Goal: Task Accomplishment & Management: Use online tool/utility

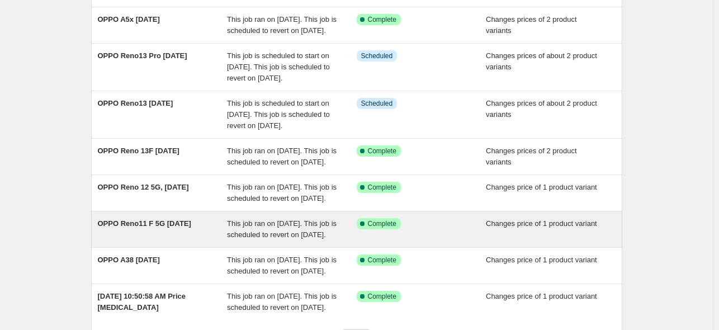
scroll to position [112, 0]
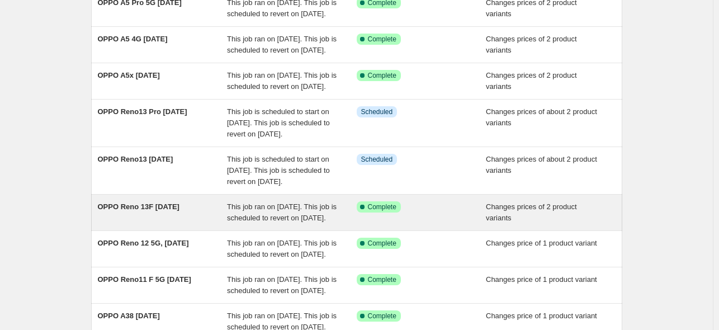
click at [168, 224] on div "OPPO Reno 13F [DATE]" at bounding box center [163, 212] width 130 height 22
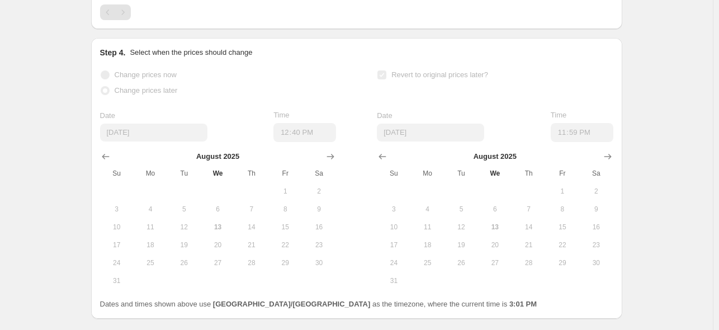
scroll to position [740, 0]
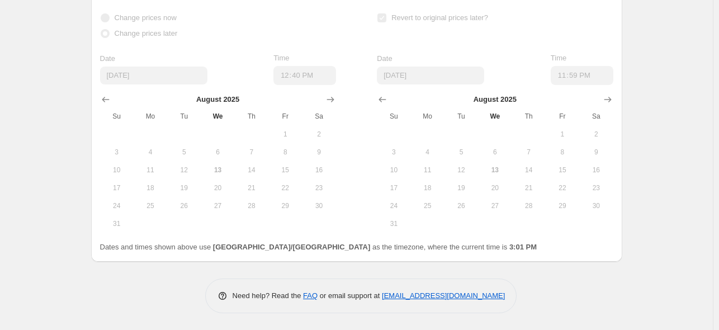
click at [474, 194] on button "19" at bounding box center [462, 188] width 34 height 18
click at [391, 20] on label "Revert to original prices later?" at bounding box center [432, 18] width 111 height 16
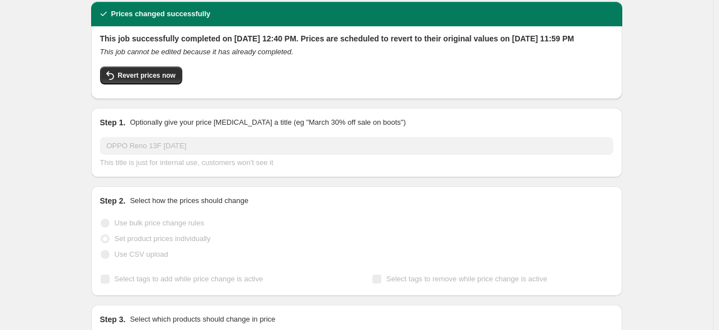
scroll to position [0, 0]
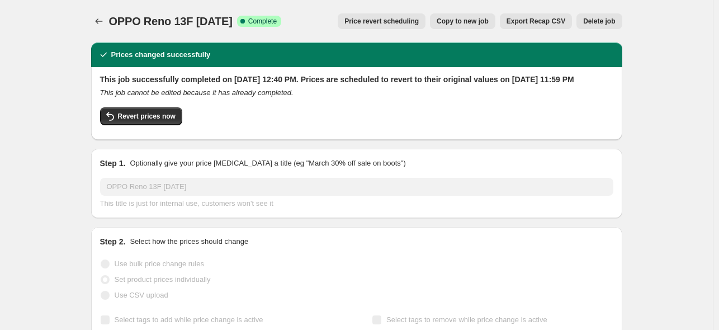
click at [403, 22] on span "Price revert scheduling" at bounding box center [381, 21] width 74 height 9
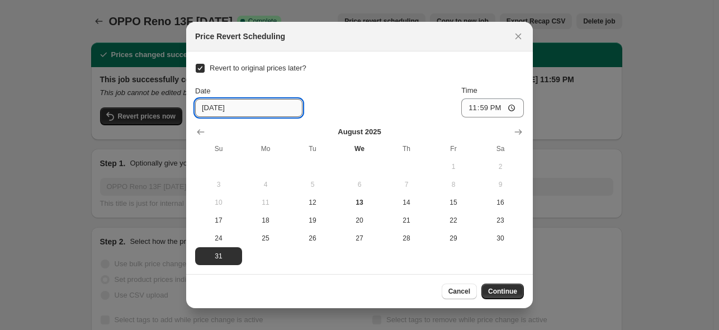
click at [217, 105] on input "[DATE]" at bounding box center [248, 108] width 107 height 18
type input "[DATE]"
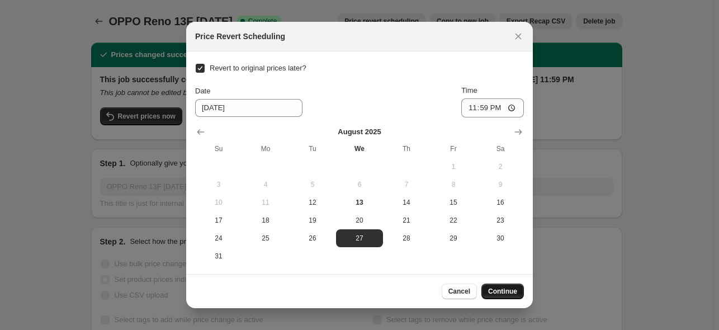
click at [504, 292] on span "Continue" at bounding box center [502, 291] width 29 height 9
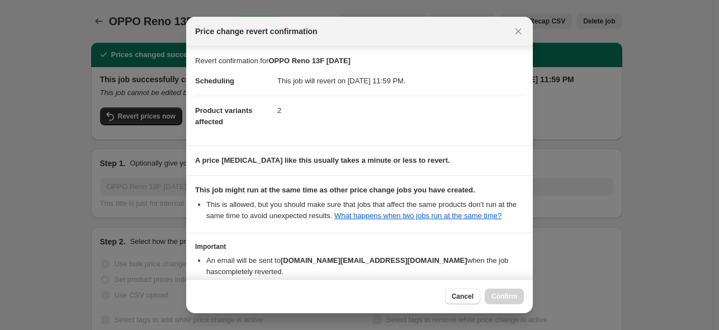
scroll to position [92, 0]
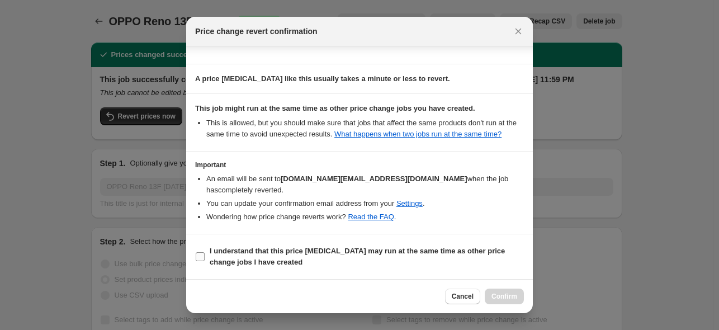
click at [202, 254] on input "I understand that this price [MEDICAL_DATA] may run at the same time as other p…" at bounding box center [200, 256] width 9 height 9
checkbox input "true"
click at [509, 294] on span "Confirm" at bounding box center [504, 296] width 26 height 9
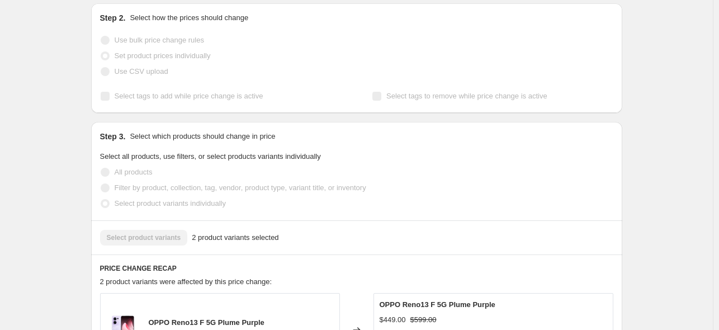
scroll to position [0, 0]
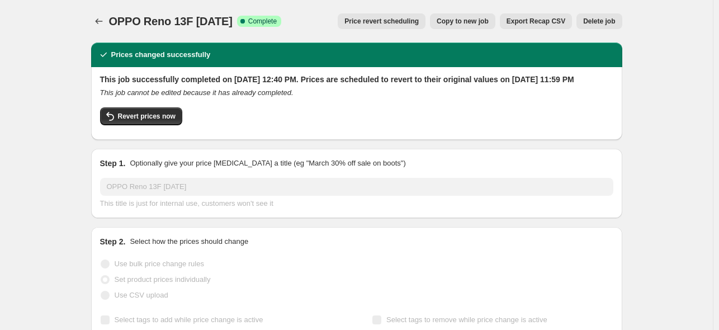
click at [109, 28] on div at bounding box center [100, 21] width 18 height 16
click at [105, 19] on icon "Price change jobs" at bounding box center [98, 21] width 11 height 11
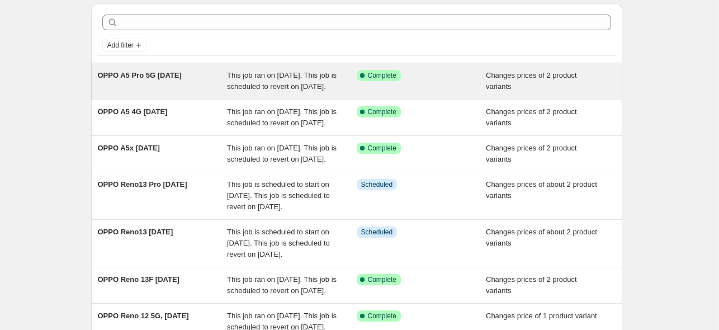
scroll to position [56, 0]
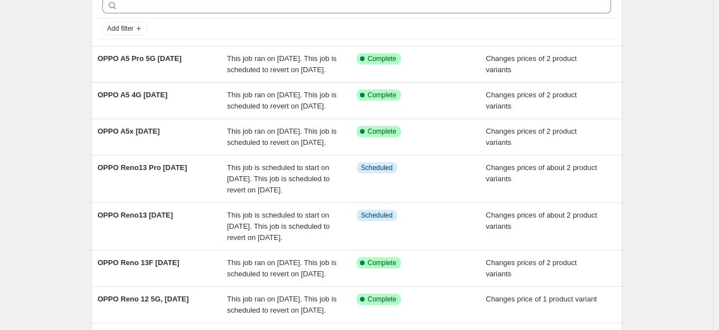
click at [649, 74] on div "NA Bulk Price Editor. This page is ready NA Bulk Price Editor Add new price [ME…" at bounding box center [356, 243] width 713 height 598
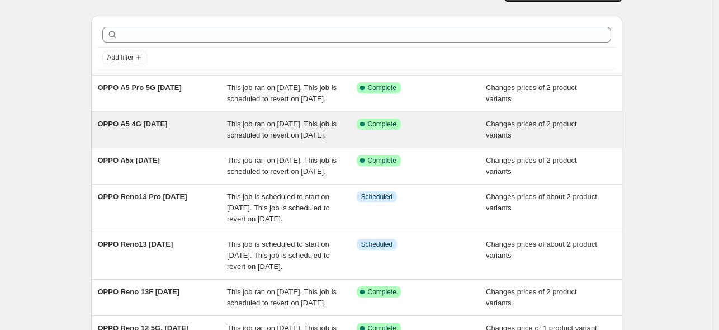
scroll to position [0, 0]
